Goal: Task Accomplishment & Management: Use online tool/utility

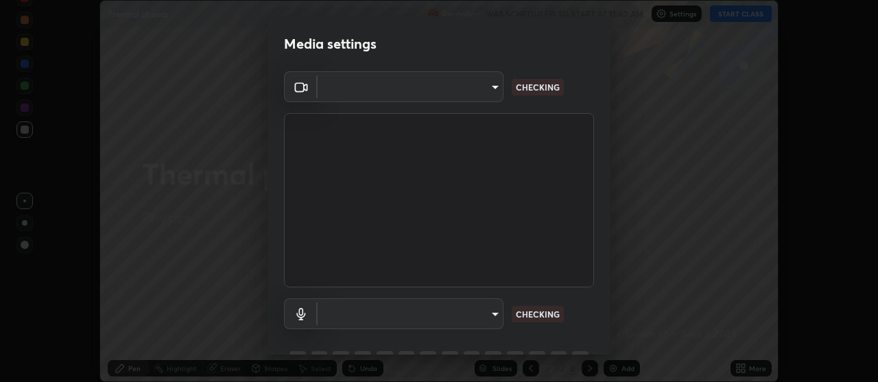
scroll to position [68, 0]
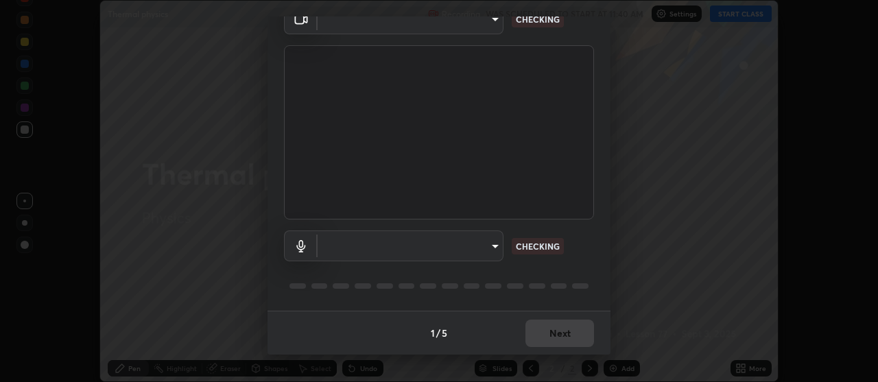
type input "22fd1baf326a4dc2477b81f4db25bcd6a257ae2ff3fe6e8918437301c5c1cc95"
type input "default"
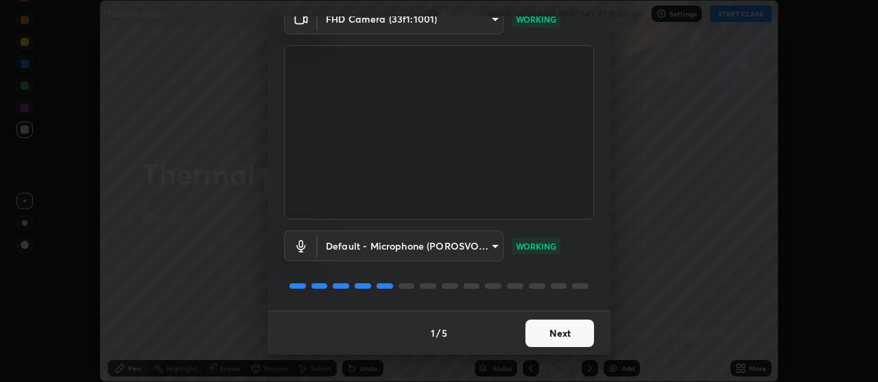
click at [564, 338] on button "Next" at bounding box center [559, 333] width 69 height 27
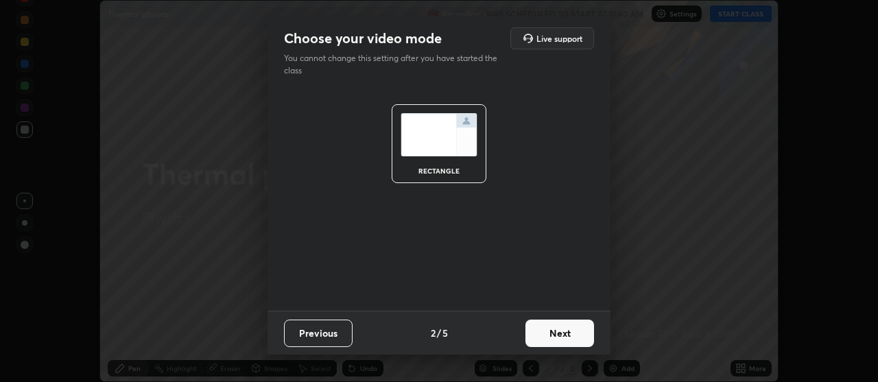
click at [557, 337] on button "Next" at bounding box center [559, 333] width 69 height 27
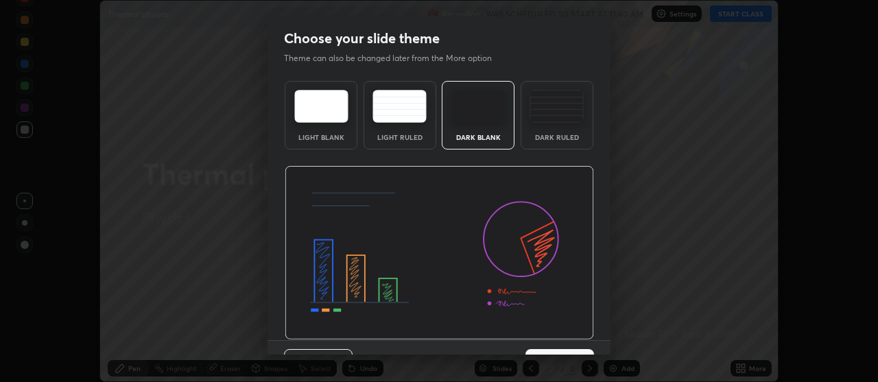
scroll to position [29, 0]
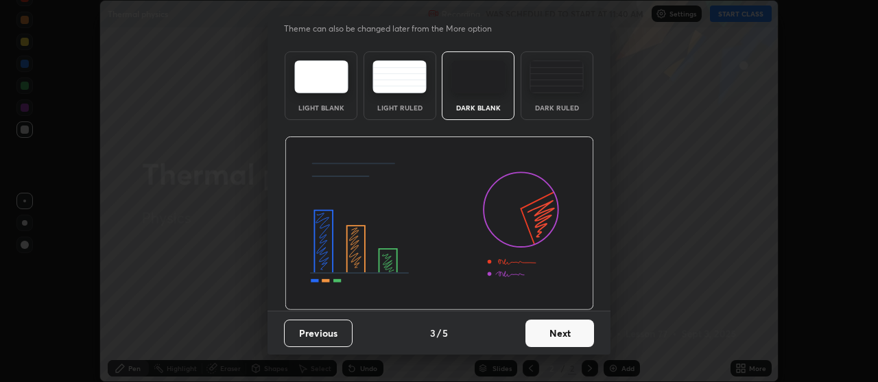
click at [553, 335] on button "Next" at bounding box center [559, 333] width 69 height 27
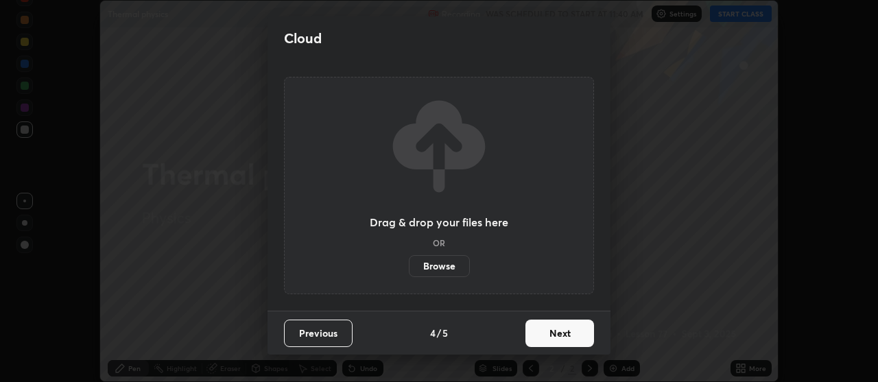
click at [553, 332] on button "Next" at bounding box center [559, 333] width 69 height 27
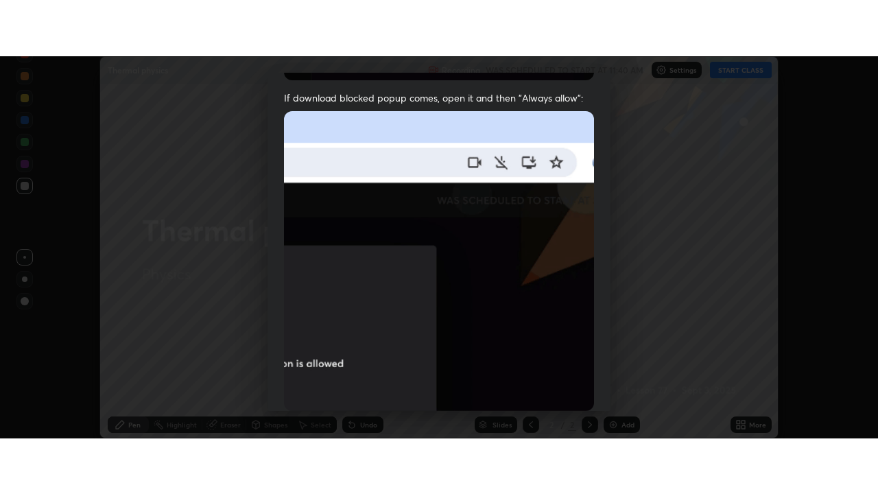
scroll to position [348, 0]
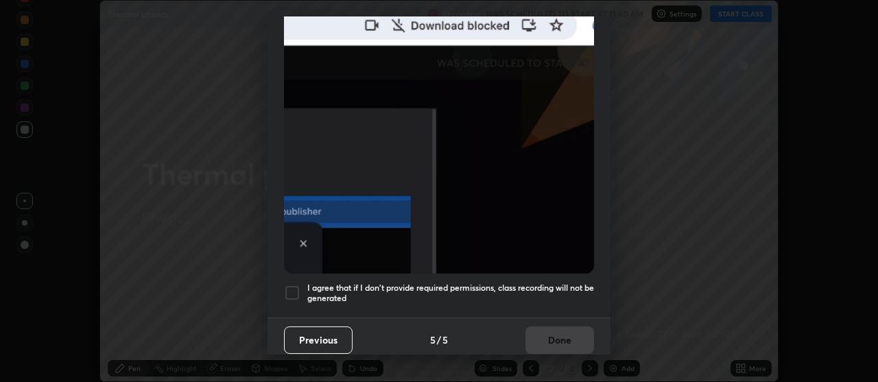
click at [285, 286] on div at bounding box center [292, 293] width 16 height 16
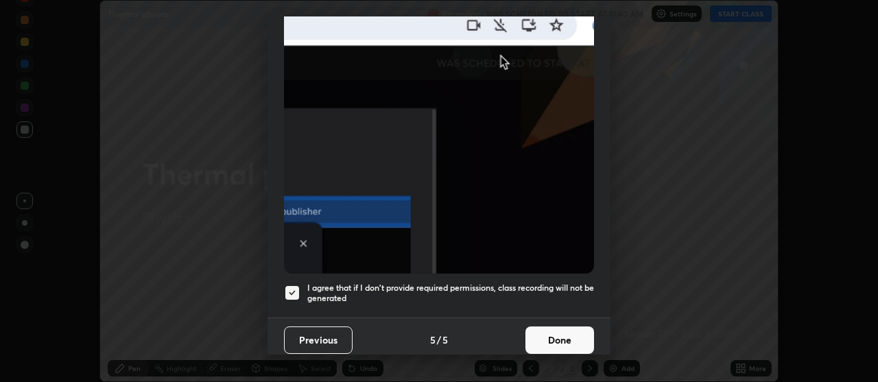
click at [535, 334] on button "Done" at bounding box center [559, 339] width 69 height 27
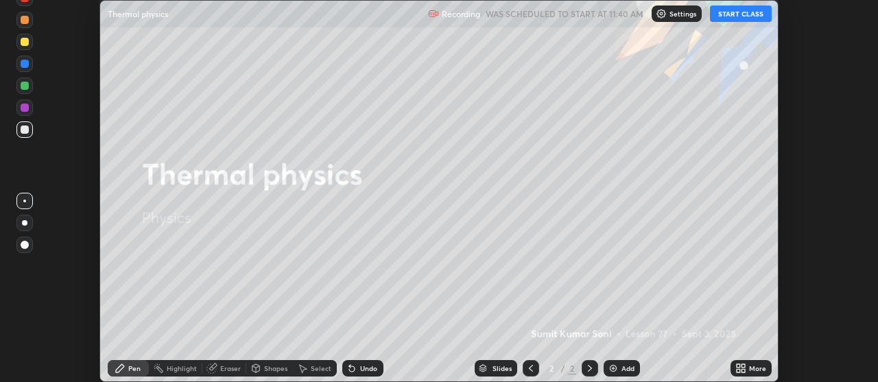
click at [729, 10] on button "START CLASS" at bounding box center [741, 13] width 62 height 16
click at [745, 369] on icon at bounding box center [742, 370] width 3 height 3
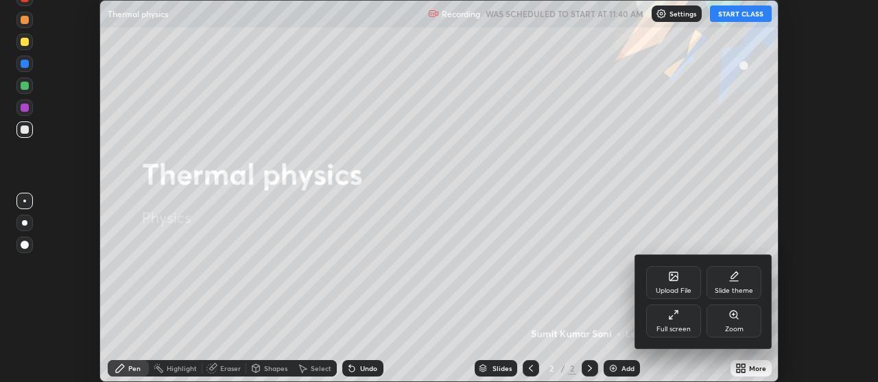
click at [683, 314] on div "Full screen" at bounding box center [673, 321] width 55 height 33
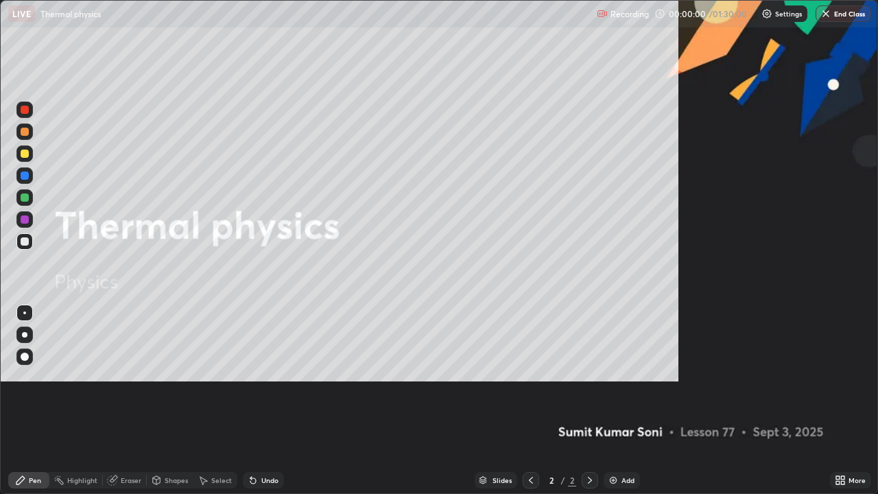
scroll to position [494, 878]
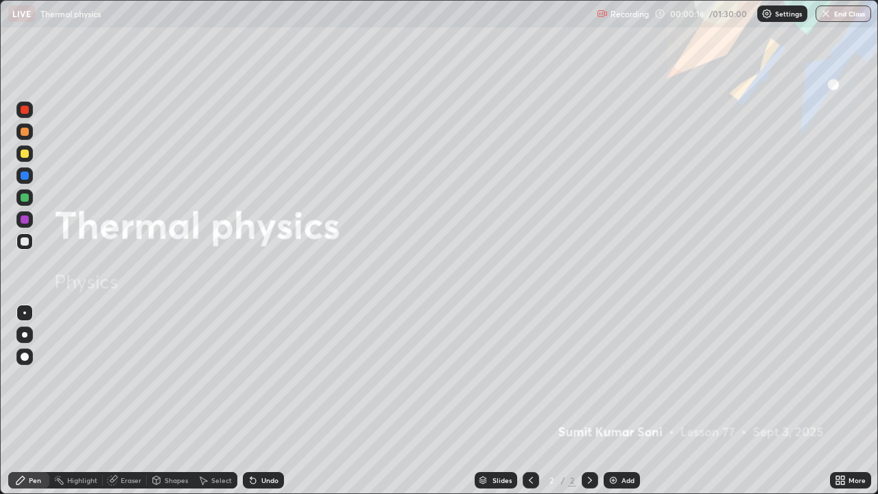
click at [617, 381] on img at bounding box center [613, 480] width 11 height 11
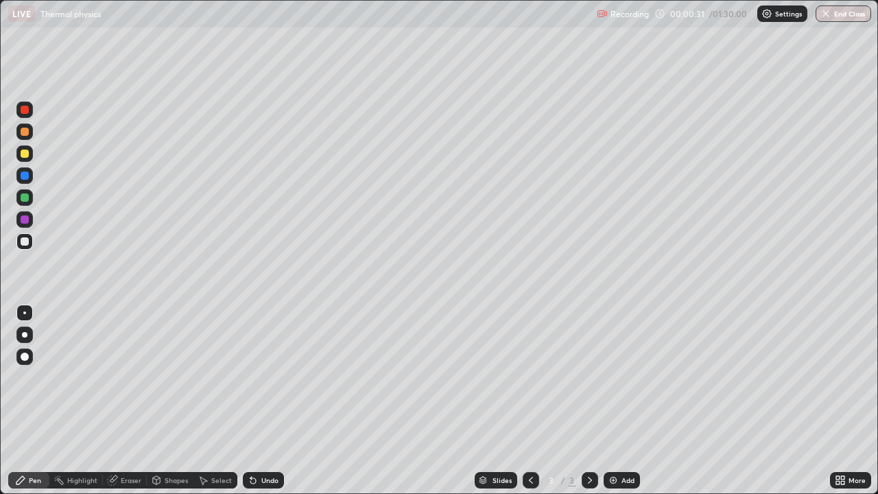
click at [25, 198] on div at bounding box center [25, 197] width 8 height 8
click at [25, 179] on div at bounding box center [25, 175] width 8 height 8
click at [264, 381] on div "Undo" at bounding box center [269, 480] width 17 height 7
click at [27, 198] on div at bounding box center [25, 197] width 8 height 8
click at [29, 154] on div at bounding box center [24, 153] width 16 height 16
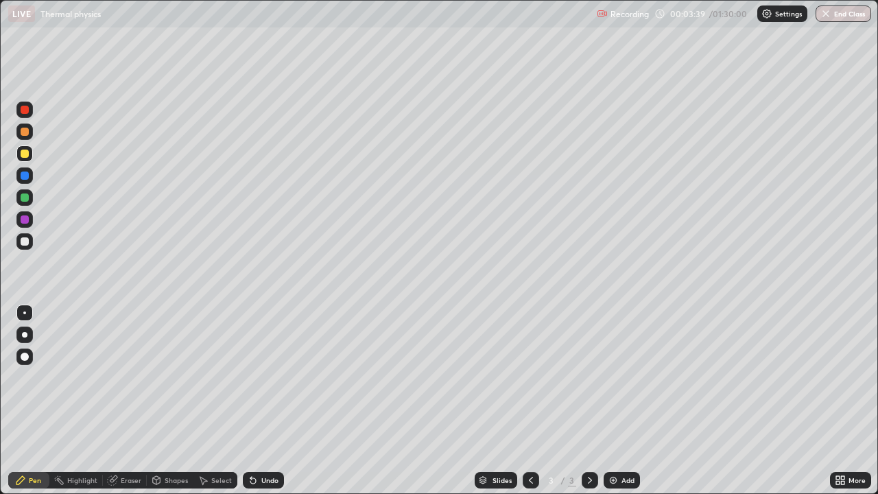
click at [267, 381] on div "Undo" at bounding box center [269, 480] width 17 height 7
click at [270, 381] on div "Undo" at bounding box center [269, 480] width 17 height 7
click at [226, 381] on div "Select" at bounding box center [215, 479] width 44 height 27
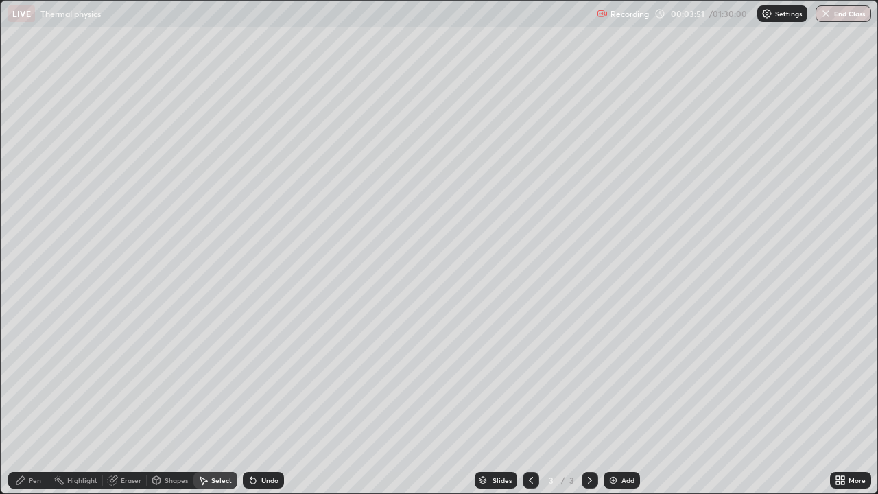
click at [160, 381] on div "0 ° Undo Copy Duplicate Duplicate to new slide Delete" at bounding box center [439, 247] width 877 height 492
click at [32, 381] on div "Pen" at bounding box center [35, 480] width 12 height 7
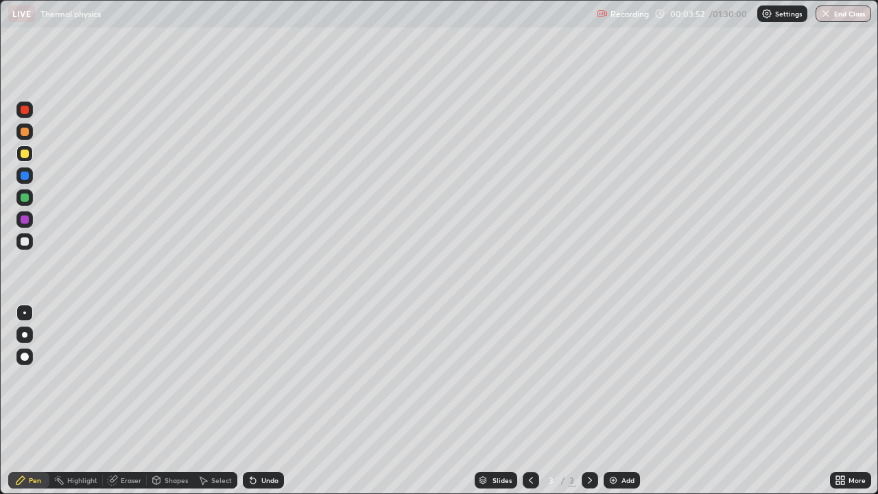
click at [217, 381] on div "Select" at bounding box center [215, 479] width 44 height 27
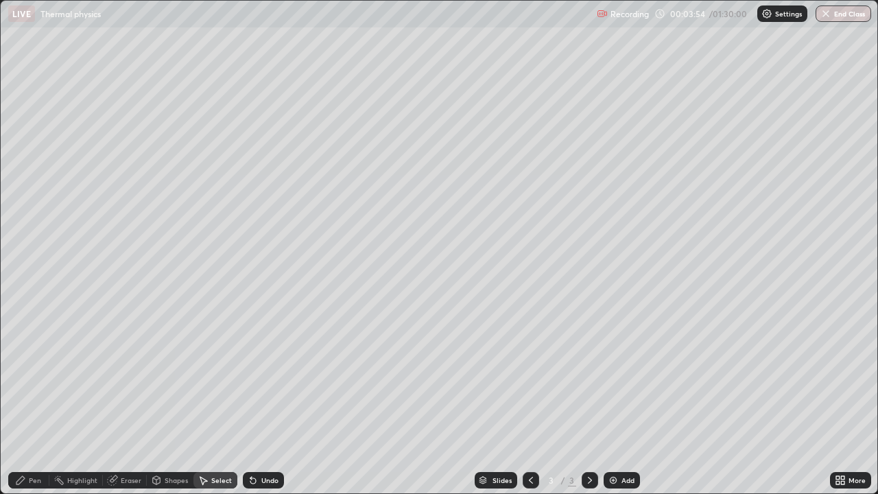
click at [265, 381] on div "0 ° Undo Copy Duplicate Duplicate to new slide Delete" at bounding box center [439, 247] width 877 height 492
click at [32, 381] on div "Pen" at bounding box center [35, 480] width 12 height 7
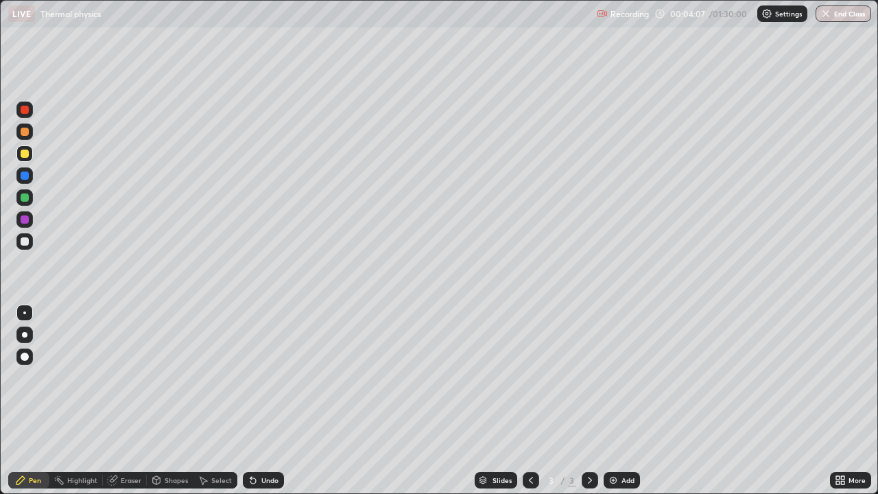
click at [27, 218] on div at bounding box center [25, 219] width 8 height 8
click at [134, 381] on div "Eraser" at bounding box center [131, 480] width 21 height 7
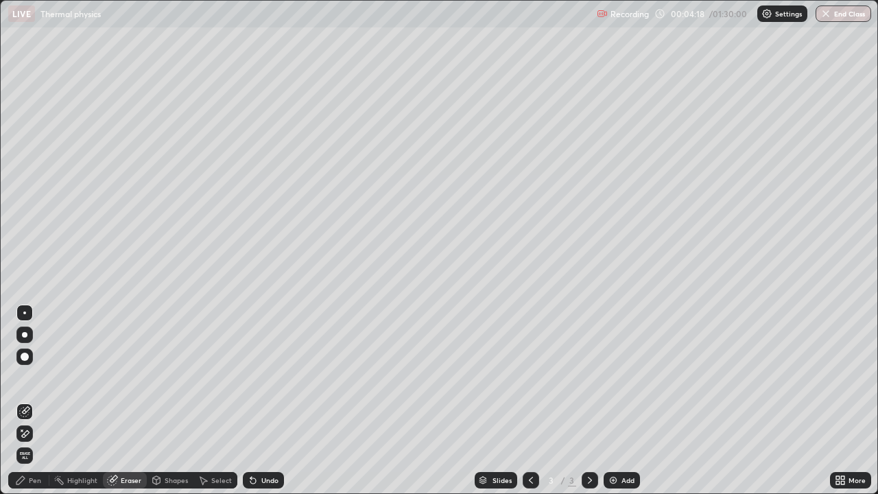
click at [32, 381] on div "Pen" at bounding box center [35, 480] width 12 height 7
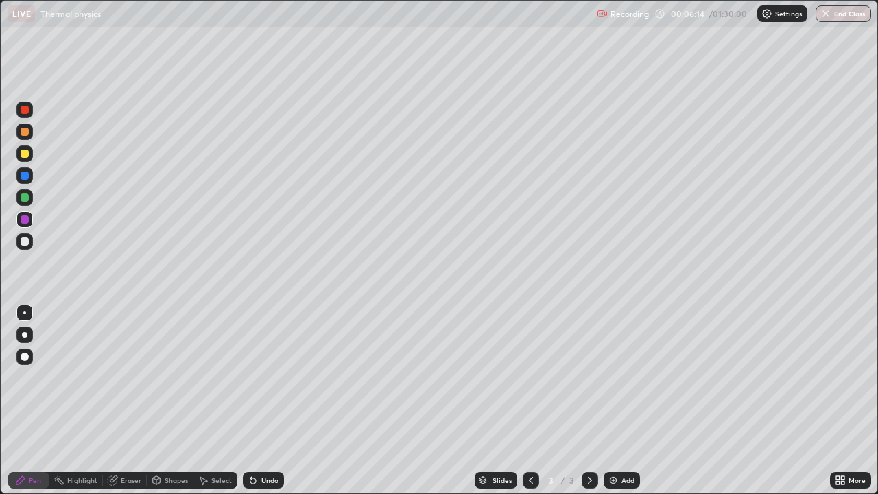
click at [615, 381] on img at bounding box center [613, 480] width 11 height 11
click at [19, 128] on div at bounding box center [24, 131] width 16 height 16
click at [25, 157] on div at bounding box center [25, 154] width 8 height 8
click at [256, 381] on icon at bounding box center [253, 480] width 11 height 11
click at [25, 137] on div at bounding box center [24, 131] width 16 height 16
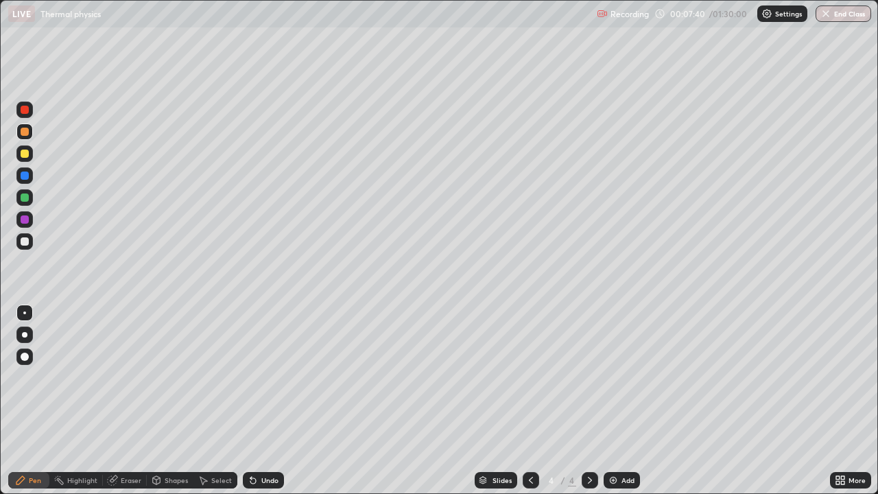
click at [25, 112] on div at bounding box center [25, 110] width 8 height 8
click at [27, 200] on div at bounding box center [25, 197] width 8 height 8
click at [21, 245] on div at bounding box center [24, 241] width 16 height 16
click at [22, 195] on div at bounding box center [25, 197] width 8 height 8
click at [25, 335] on div at bounding box center [24, 334] width 5 height 5
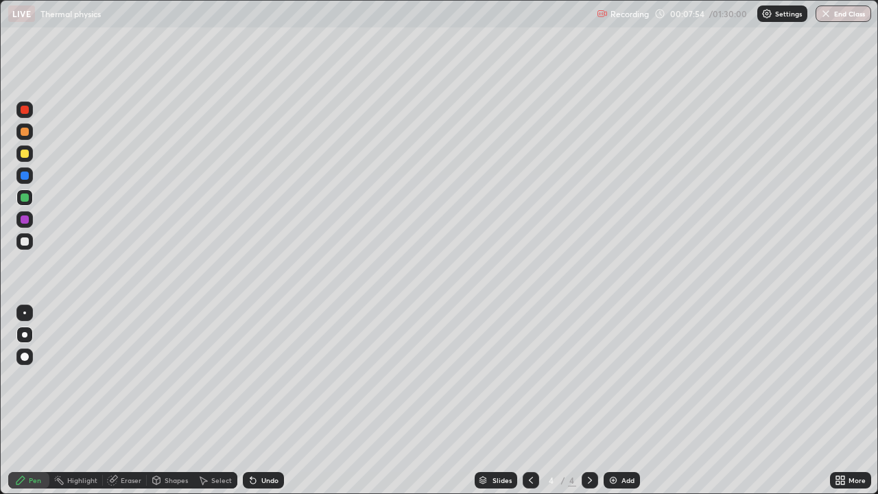
click at [26, 241] on div at bounding box center [25, 241] width 8 height 8
click at [25, 222] on div at bounding box center [25, 219] width 8 height 8
click at [267, 381] on div "Undo" at bounding box center [263, 480] width 41 height 16
click at [25, 197] on div at bounding box center [25, 197] width 8 height 8
click at [25, 179] on div at bounding box center [25, 175] width 8 height 8
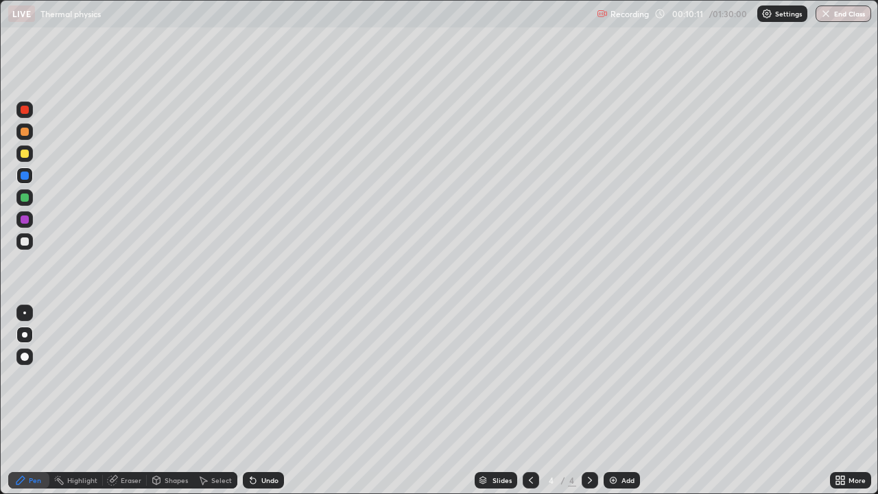
click at [23, 198] on div at bounding box center [25, 197] width 8 height 8
click at [30, 148] on div at bounding box center [24, 153] width 16 height 16
click at [274, 381] on div "Undo" at bounding box center [269, 480] width 17 height 7
click at [272, 381] on div "Undo" at bounding box center [269, 480] width 17 height 7
click at [618, 381] on div "Add" at bounding box center [622, 480] width 36 height 16
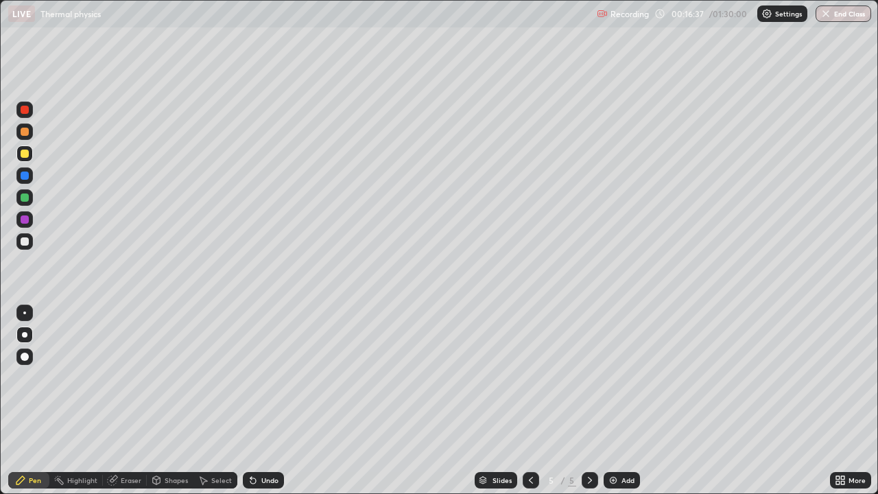
click at [21, 239] on div at bounding box center [25, 241] width 8 height 8
click at [29, 154] on div at bounding box center [24, 153] width 16 height 16
click at [28, 132] on div at bounding box center [25, 132] width 8 height 8
click at [26, 241] on div at bounding box center [25, 241] width 8 height 8
click at [25, 219] on div at bounding box center [25, 219] width 8 height 8
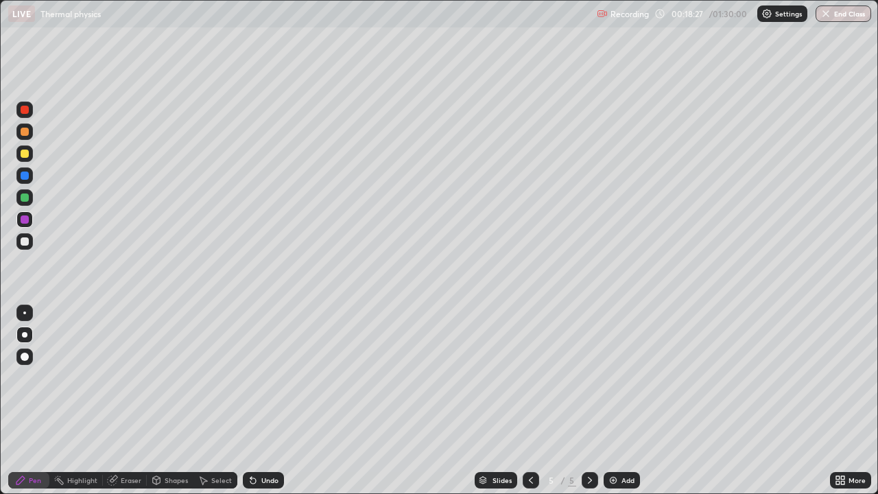
click at [25, 247] on div at bounding box center [24, 241] width 16 height 16
click at [27, 222] on div at bounding box center [25, 219] width 8 height 8
click at [272, 381] on div "Undo" at bounding box center [263, 480] width 41 height 16
click at [25, 132] on div at bounding box center [25, 132] width 8 height 8
click at [258, 381] on div "Undo" at bounding box center [263, 480] width 41 height 16
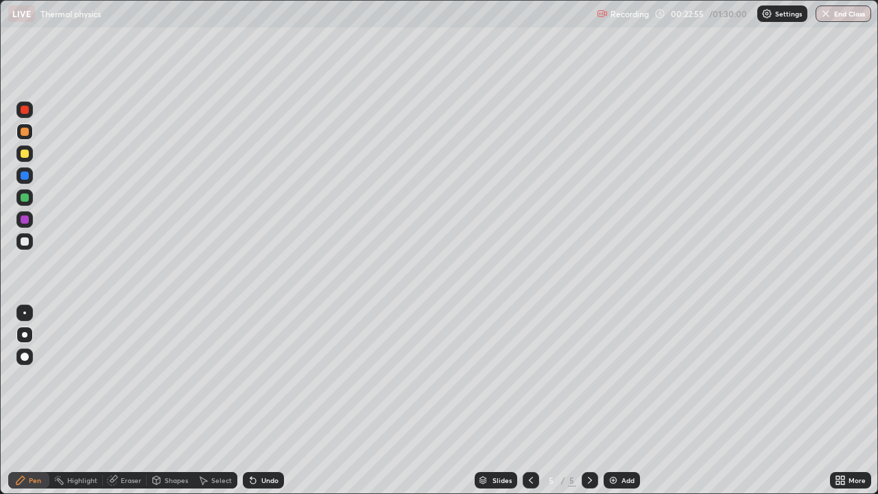
click at [617, 381] on div "Add" at bounding box center [622, 480] width 36 height 16
click at [25, 198] on div at bounding box center [25, 197] width 8 height 8
click at [529, 381] on div at bounding box center [531, 479] width 16 height 27
click at [629, 381] on div "Add" at bounding box center [627, 480] width 13 height 7
click at [25, 152] on div at bounding box center [25, 154] width 8 height 8
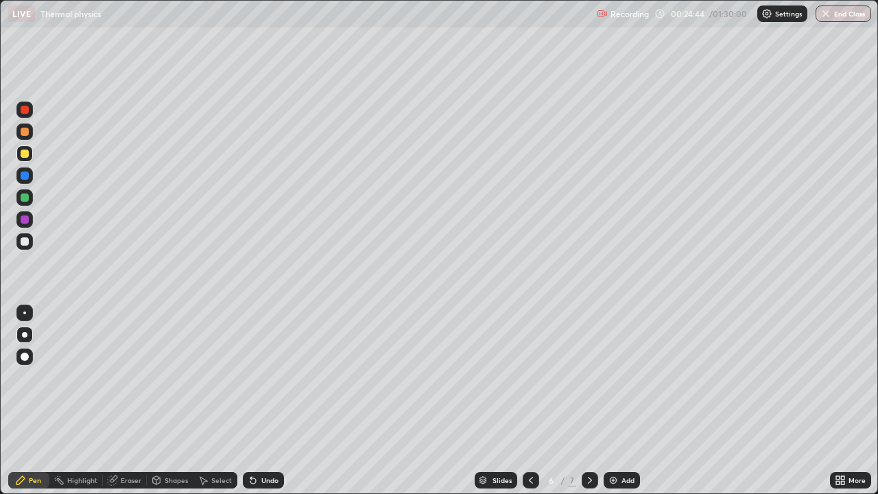
click at [25, 198] on div at bounding box center [25, 197] width 8 height 8
click at [27, 243] on div at bounding box center [25, 241] width 8 height 8
click at [27, 199] on div at bounding box center [25, 197] width 8 height 8
click at [25, 243] on div at bounding box center [25, 241] width 8 height 8
click at [27, 196] on div at bounding box center [25, 197] width 8 height 8
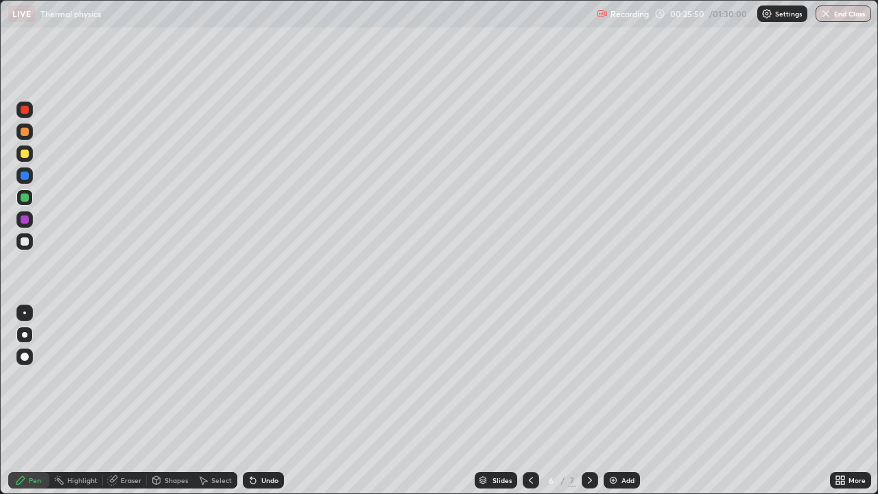
click at [263, 381] on div "Undo" at bounding box center [269, 480] width 17 height 7
click at [22, 135] on div at bounding box center [25, 132] width 8 height 8
click at [25, 152] on div at bounding box center [25, 154] width 8 height 8
click at [30, 132] on div at bounding box center [24, 131] width 16 height 16
click at [28, 242] on div at bounding box center [25, 241] width 8 height 8
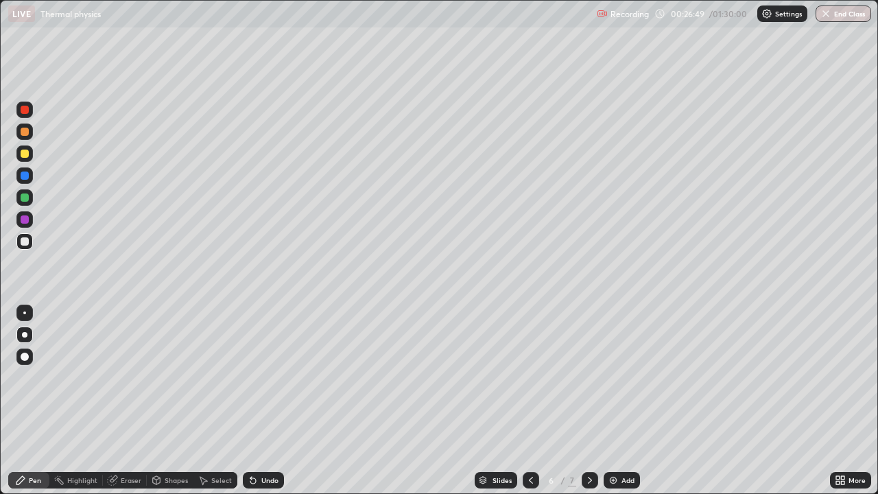
click at [26, 154] on div at bounding box center [25, 154] width 8 height 8
click at [25, 244] on div at bounding box center [25, 241] width 8 height 8
click at [21, 131] on div at bounding box center [25, 132] width 8 height 8
click at [621, 381] on div "Add" at bounding box center [627, 480] width 13 height 7
click at [25, 176] on div at bounding box center [25, 175] width 8 height 8
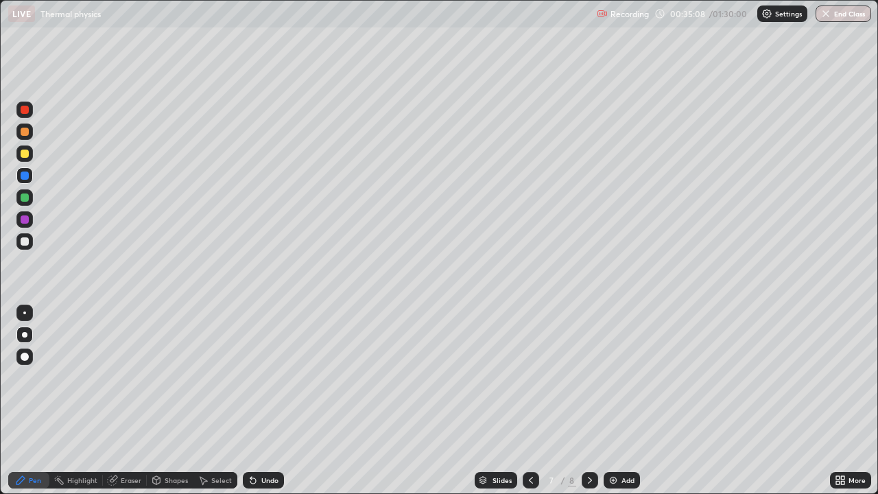
click at [23, 241] on div at bounding box center [25, 241] width 8 height 8
click at [25, 156] on div at bounding box center [25, 154] width 8 height 8
click at [24, 199] on div at bounding box center [25, 197] width 8 height 8
click at [27, 155] on div at bounding box center [25, 154] width 8 height 8
click at [25, 221] on div at bounding box center [25, 219] width 8 height 8
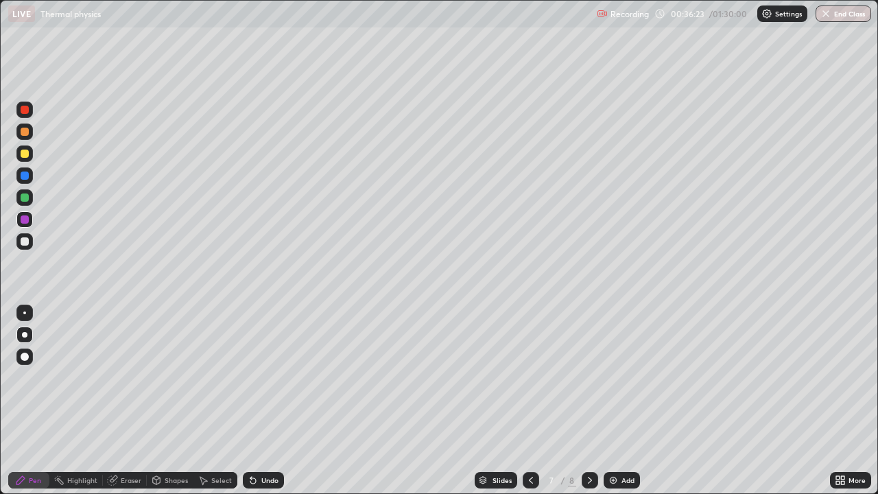
click at [30, 130] on div at bounding box center [24, 131] width 16 height 16
click at [25, 175] on div at bounding box center [25, 175] width 8 height 8
click at [258, 381] on div "Undo" at bounding box center [263, 480] width 41 height 16
click at [23, 199] on div at bounding box center [25, 197] width 8 height 8
click at [22, 178] on div at bounding box center [25, 175] width 8 height 8
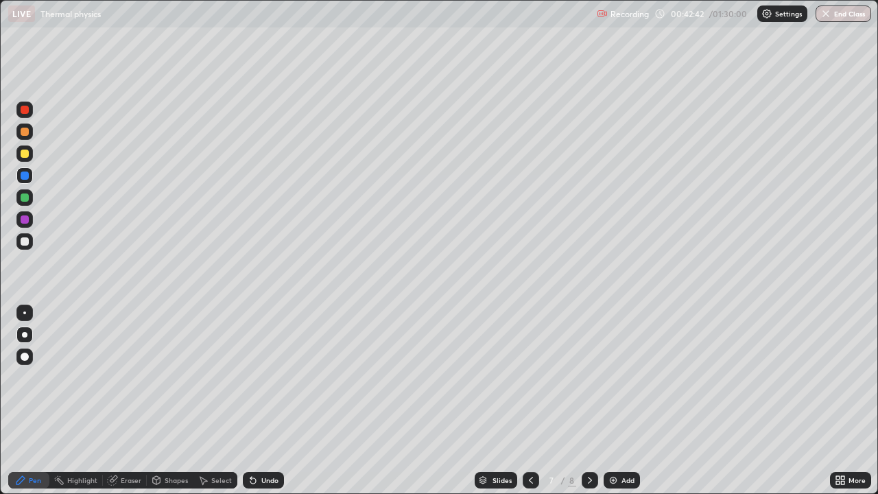
click at [588, 381] on icon at bounding box center [589, 480] width 11 height 11
click at [25, 156] on div at bounding box center [25, 154] width 8 height 8
click at [25, 112] on div at bounding box center [25, 110] width 8 height 8
click at [22, 200] on div at bounding box center [25, 197] width 8 height 8
click at [25, 176] on div at bounding box center [25, 175] width 8 height 8
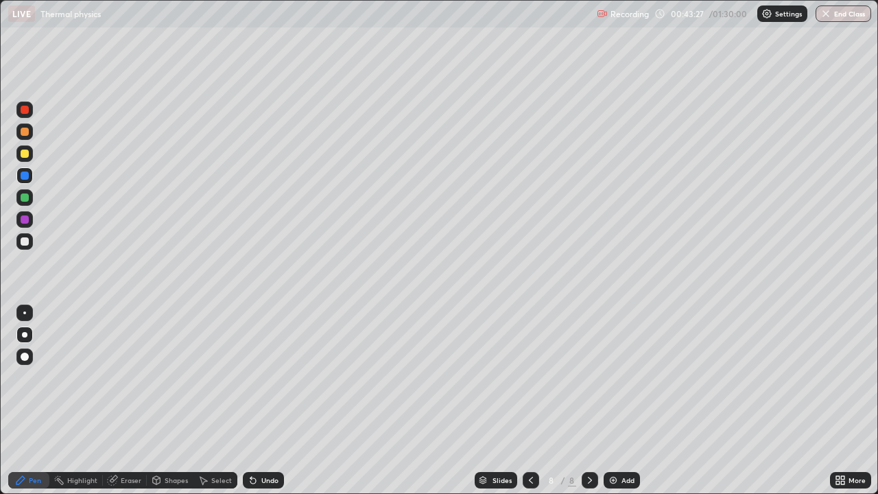
click at [23, 154] on div at bounding box center [25, 154] width 8 height 8
click at [27, 132] on div at bounding box center [25, 132] width 8 height 8
click at [263, 381] on div "Undo" at bounding box center [269, 480] width 17 height 7
click at [267, 381] on div "Undo" at bounding box center [269, 480] width 17 height 7
click at [268, 381] on div "Undo" at bounding box center [269, 480] width 17 height 7
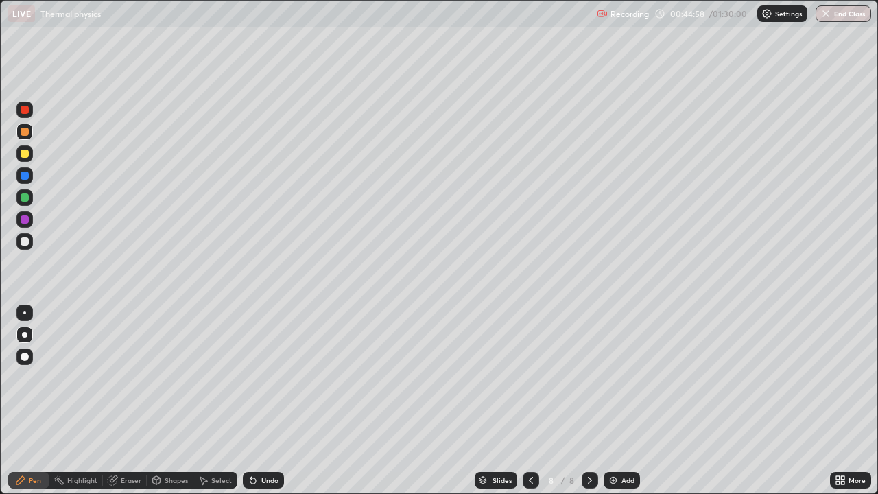
click at [267, 381] on div "Undo" at bounding box center [263, 480] width 41 height 16
click at [124, 381] on div "Eraser" at bounding box center [131, 480] width 21 height 7
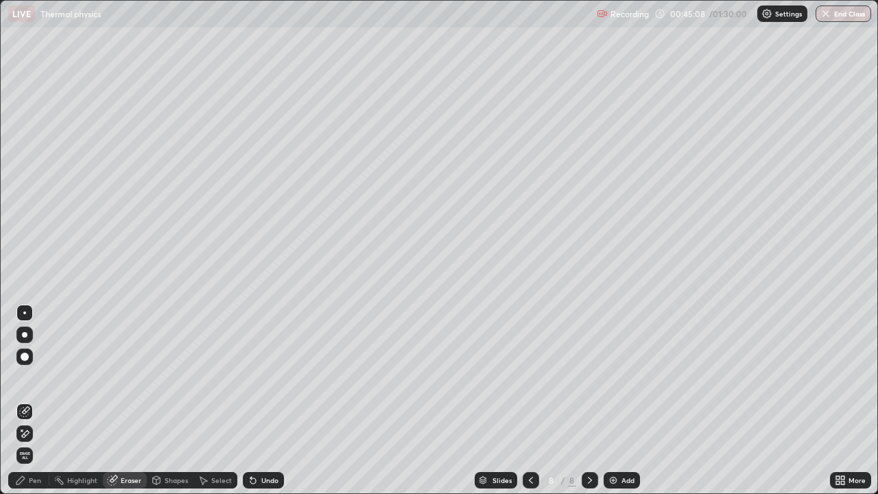
click at [35, 381] on div "Pen" at bounding box center [35, 480] width 12 height 7
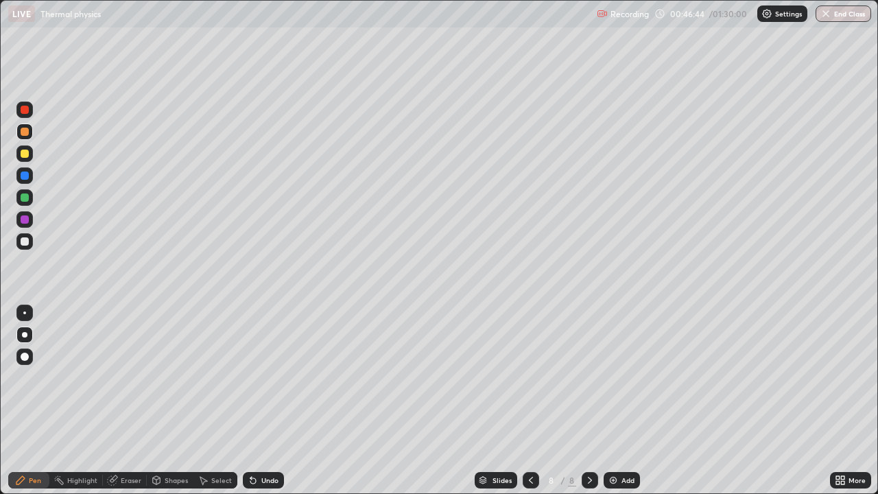
click at [124, 381] on div "Eraser" at bounding box center [125, 480] width 44 height 16
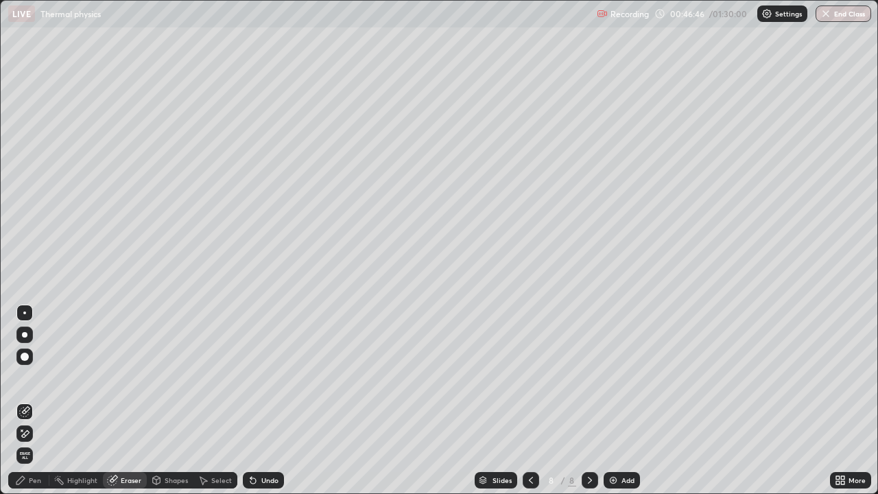
click at [38, 381] on div "Pen" at bounding box center [35, 480] width 12 height 7
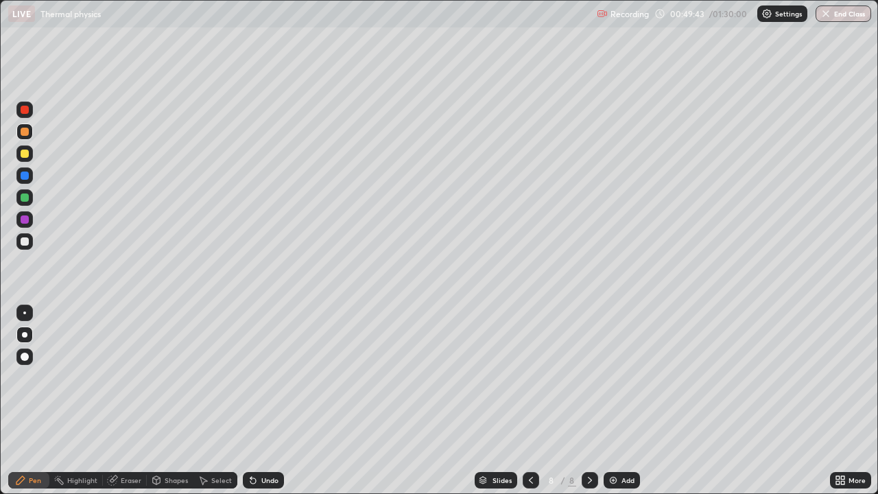
click at [616, 381] on img at bounding box center [613, 480] width 11 height 11
click at [27, 155] on div at bounding box center [25, 154] width 8 height 8
click at [25, 132] on div at bounding box center [25, 132] width 8 height 8
click at [25, 198] on div at bounding box center [25, 197] width 8 height 8
click at [123, 381] on div "Eraser" at bounding box center [131, 480] width 21 height 7
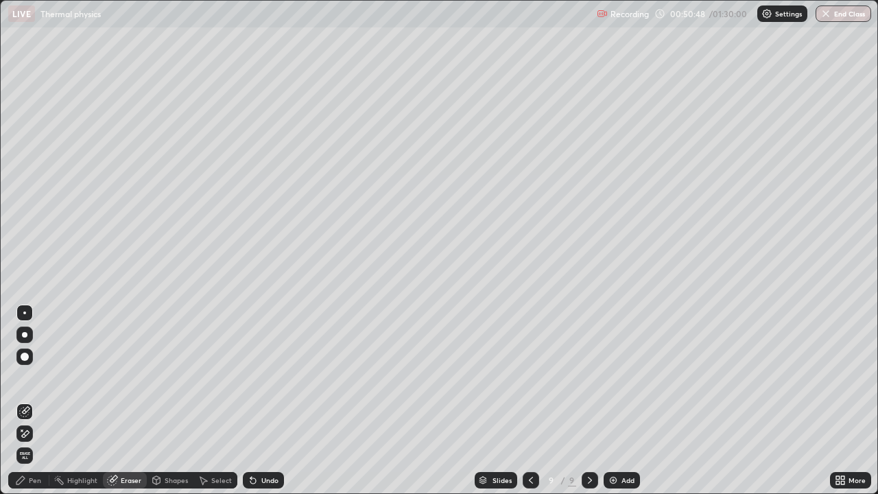
click at [31, 381] on div "Pen" at bounding box center [35, 480] width 12 height 7
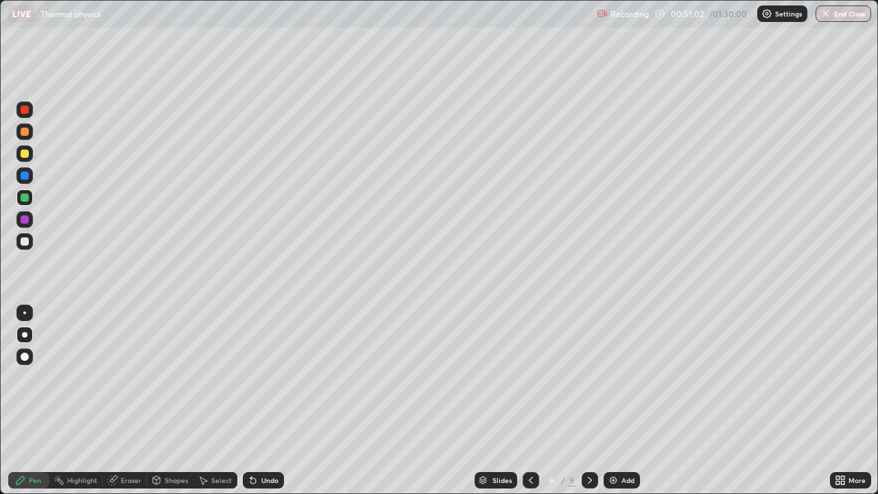
click at [24, 240] on div at bounding box center [25, 241] width 8 height 8
click at [25, 220] on div at bounding box center [25, 219] width 8 height 8
click at [21, 154] on div at bounding box center [25, 154] width 8 height 8
click at [257, 381] on div "Undo" at bounding box center [263, 480] width 41 height 16
click at [22, 241] on div at bounding box center [25, 241] width 8 height 8
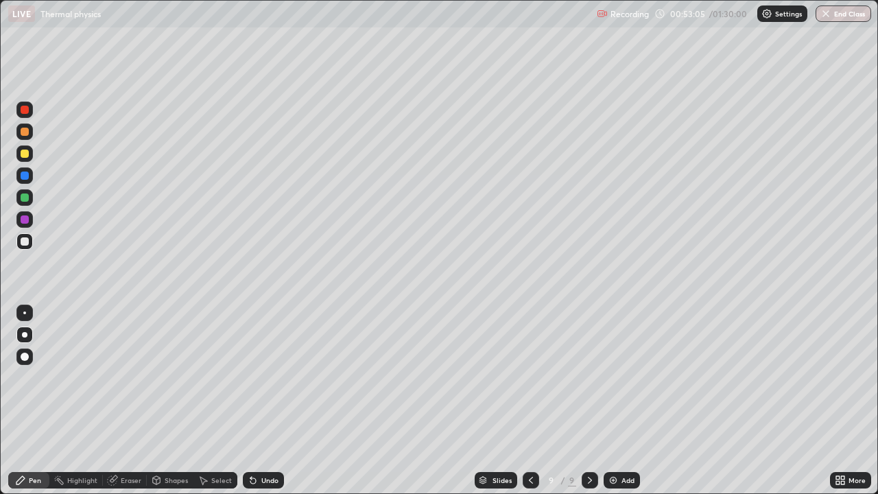
click at [25, 220] on div at bounding box center [25, 219] width 8 height 8
click at [266, 381] on div "Undo" at bounding box center [269, 480] width 17 height 7
click at [265, 381] on div "Undo" at bounding box center [269, 480] width 17 height 7
click at [267, 381] on div "Undo" at bounding box center [269, 480] width 17 height 7
click at [23, 196] on div at bounding box center [25, 197] width 8 height 8
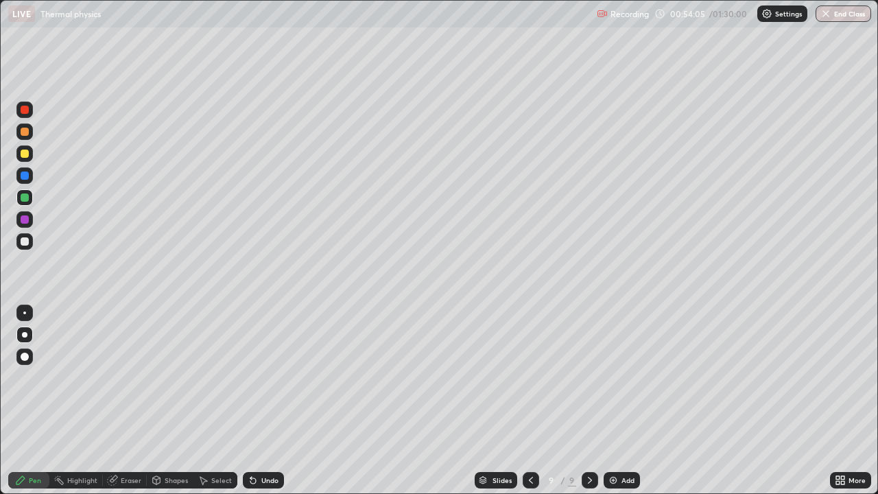
click at [270, 381] on div "Undo" at bounding box center [269, 480] width 17 height 7
click at [26, 173] on div at bounding box center [25, 175] width 8 height 8
click at [622, 381] on div "Add" at bounding box center [627, 480] width 13 height 7
click at [21, 155] on div at bounding box center [25, 154] width 8 height 8
click at [26, 241] on div at bounding box center [25, 241] width 8 height 8
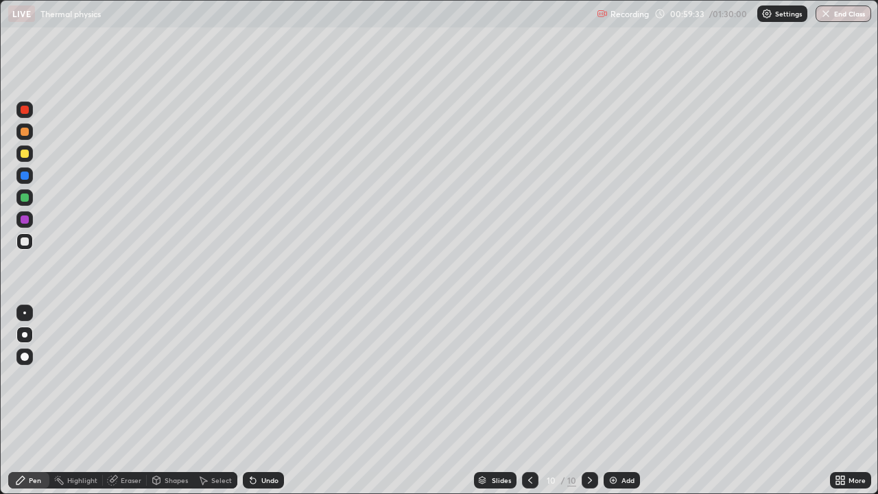
click at [261, 381] on div "Undo" at bounding box center [269, 480] width 17 height 7
click at [27, 134] on div at bounding box center [25, 132] width 8 height 8
click at [127, 381] on div "Eraser" at bounding box center [131, 480] width 21 height 7
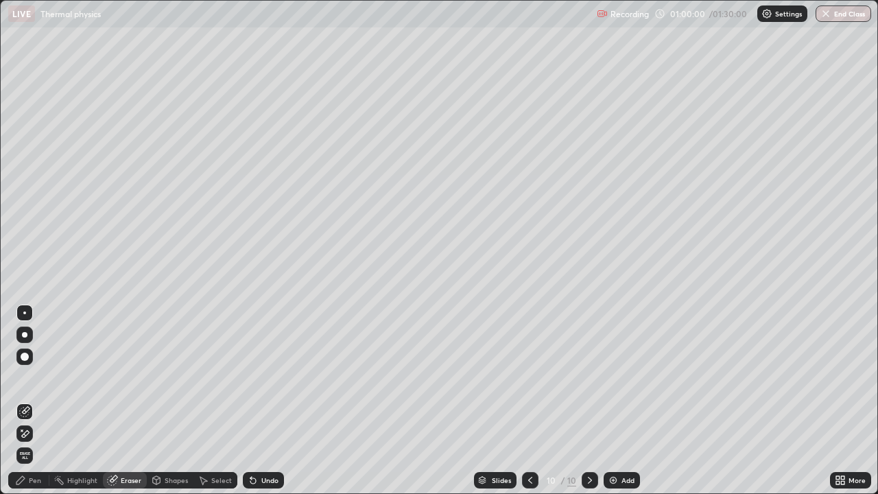
click at [37, 381] on div "Pen" at bounding box center [35, 480] width 12 height 7
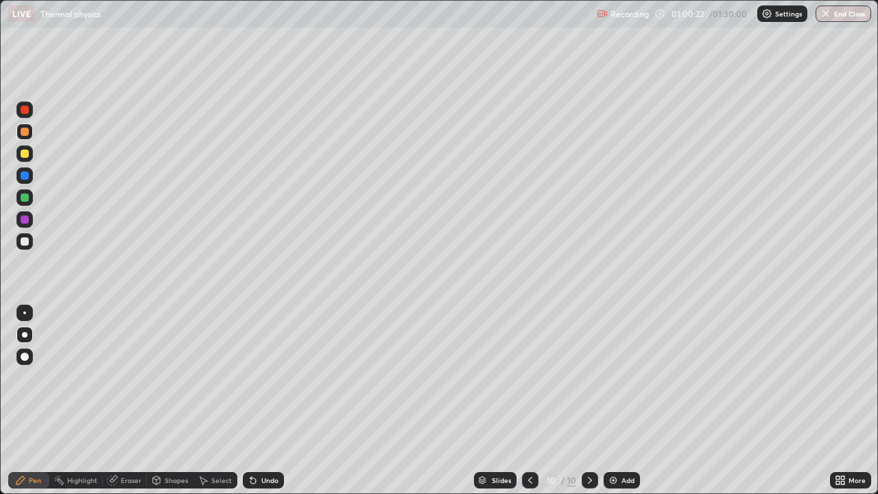
click at [25, 154] on div at bounding box center [25, 154] width 8 height 8
click at [25, 243] on div at bounding box center [25, 241] width 8 height 8
click at [529, 381] on icon at bounding box center [530, 480] width 11 height 11
click at [587, 381] on div at bounding box center [590, 480] width 16 height 16
click at [24, 157] on div at bounding box center [25, 154] width 8 height 8
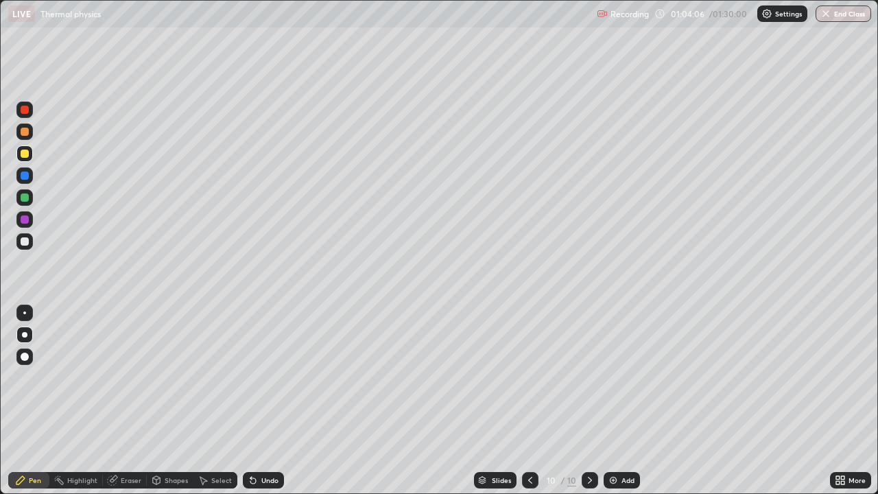
click at [126, 381] on div "Eraser" at bounding box center [125, 480] width 44 height 16
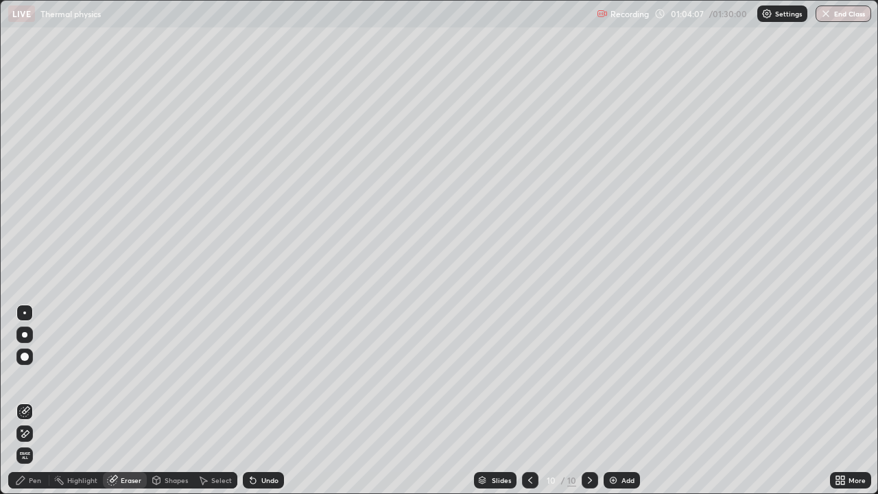
click at [29, 381] on div "Pen" at bounding box center [35, 480] width 12 height 7
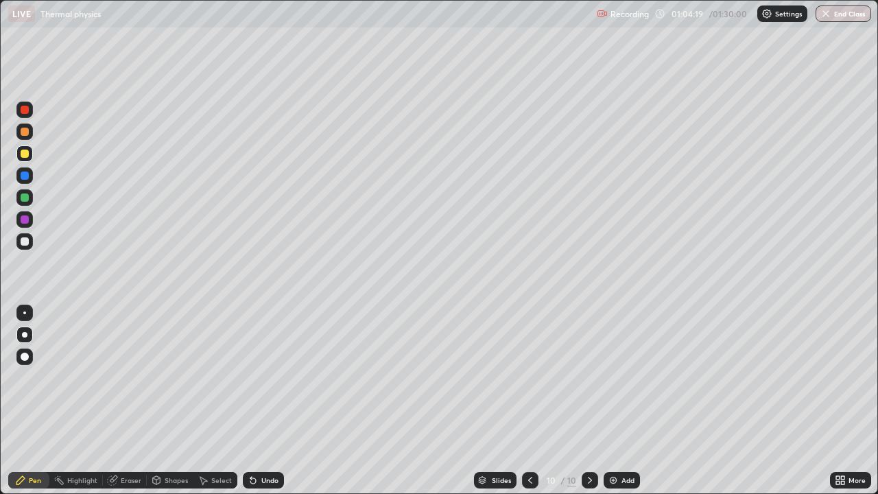
click at [27, 199] on div at bounding box center [25, 197] width 8 height 8
click at [838, 14] on button "End Class" at bounding box center [843, 13] width 56 height 16
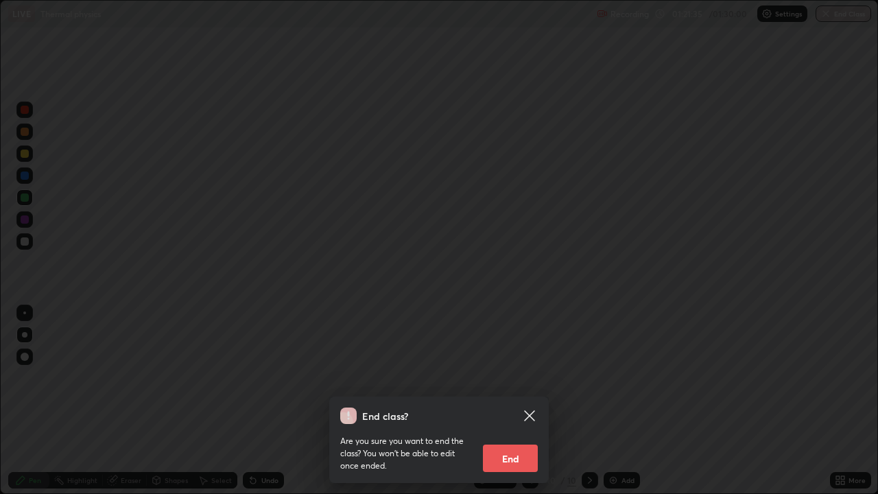
click at [518, 381] on button "End" at bounding box center [510, 457] width 55 height 27
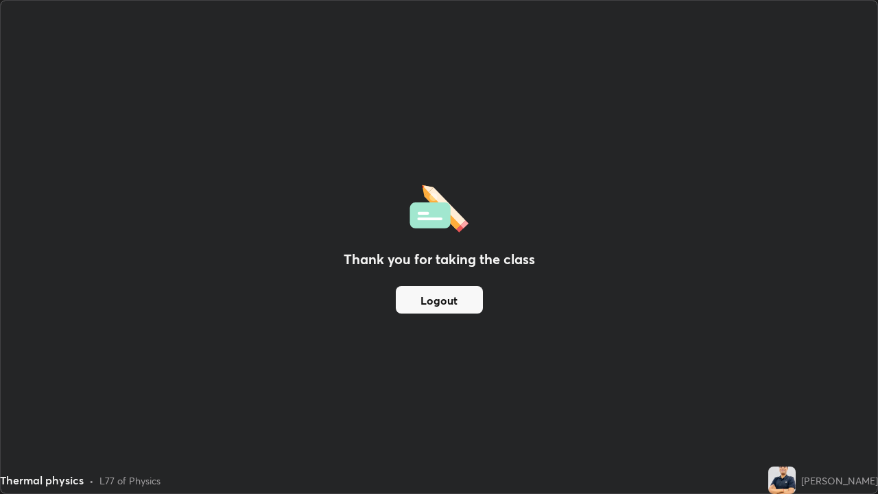
click at [453, 301] on button "Logout" at bounding box center [439, 299] width 87 height 27
click at [416, 291] on button "Logout" at bounding box center [439, 299] width 87 height 27
click at [446, 298] on button "Logout" at bounding box center [439, 299] width 87 height 27
click at [874, 246] on div "Thank you for taking the class Logout" at bounding box center [439, 247] width 877 height 492
